Goal: Transaction & Acquisition: Purchase product/service

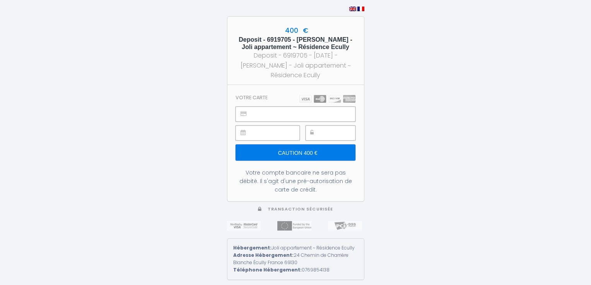
click at [319, 102] on img at bounding box center [327, 99] width 56 height 8
click at [254, 99] on h3 "Votre carte" at bounding box center [252, 98] width 32 height 6
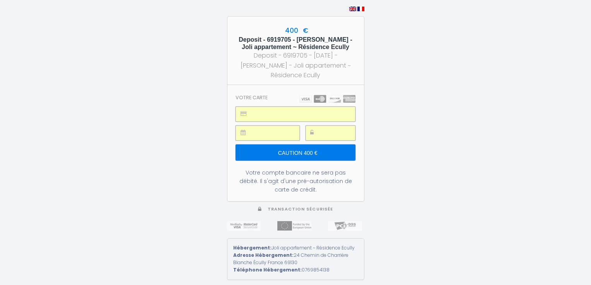
click at [291, 155] on input "Caution 400 €" at bounding box center [295, 153] width 119 height 16
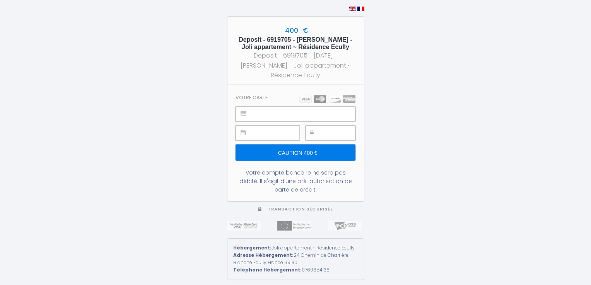
click at [292, 158] on input "Caution 400 €" at bounding box center [295, 153] width 119 height 16
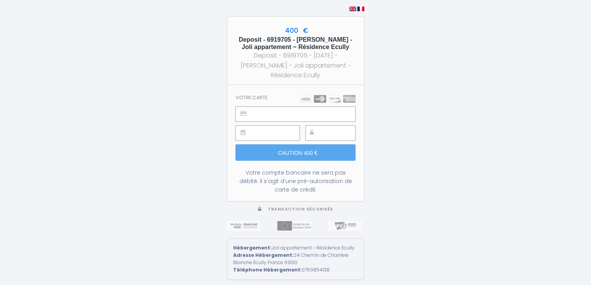
click at [396, 136] on div "400 € Deposit - 6919705 - Jean-Dominique Monnoyeur - Joli appartement ~ Résiden…" at bounding box center [295, 142] width 591 height 285
click at [478, 154] on div "400 € Deposit - 6919705 - Jean-Dominique Monnoyeur - Joli appartement ~ Résiden…" at bounding box center [295, 142] width 591 height 285
click at [320, 103] on img at bounding box center [327, 99] width 56 height 8
click at [318, 95] on section "Votre carte Caution 400 € Votre compte bancaire ne sera pas débité. Il s'agit d…" at bounding box center [295, 143] width 137 height 116
click at [116, 164] on div "400 € Deposit - 6919705 - Jean-Dominique Monnoyeur - Joli appartement ~ Résiden…" at bounding box center [295, 142] width 591 height 285
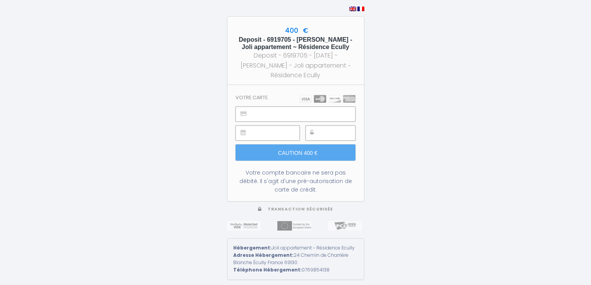
click at [488, 89] on div "400 € Deposit - 6919705 - Jean-Dominique Monnoyeur - Joli appartement ~ Résiden…" at bounding box center [295, 142] width 591 height 285
click at [418, 129] on div "400 € Deposit - 6919705 - Jean-Dominique Monnoyeur - Joli appartement ~ Résiden…" at bounding box center [295, 142] width 591 height 285
click at [308, 169] on section "Votre carte Caution 400 € Votre compte bancaire ne sera pas débité. Il s'agit d…" at bounding box center [295, 143] width 137 height 116
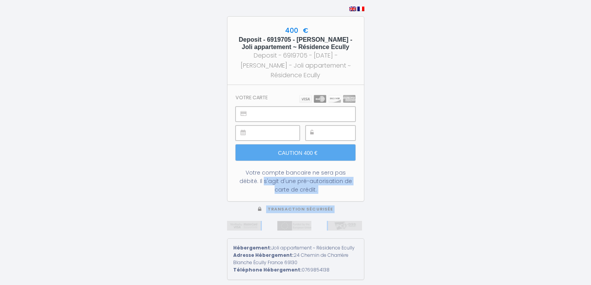
drag, startPoint x: 531, startPoint y: 155, endPoint x: 529, endPoint y: 227, distance: 72.7
click at [529, 227] on div "400 € Deposit - 6919705 - Jean-Dominique Monnoyeur - Joli appartement ~ Résiden…" at bounding box center [295, 142] width 591 height 285
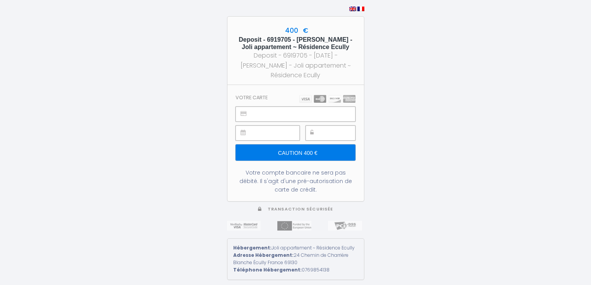
click at [446, 104] on div "400 € Deposit - 6919705 - [PERSON_NAME] - Joli appartement ~ Résidence Ecully D…" at bounding box center [295, 142] width 591 height 285
click at [301, 155] on input "Caution 400 €" at bounding box center [295, 153] width 119 height 16
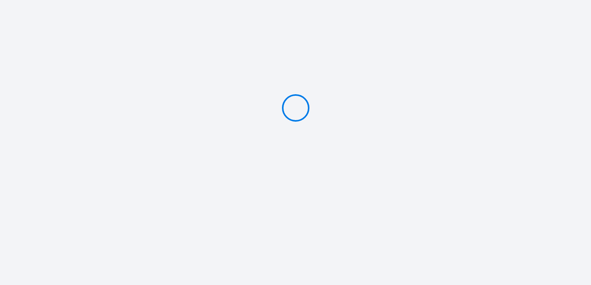
type input "Caution 400 €"
